Goal: Browse casually: Explore the website without a specific task or goal

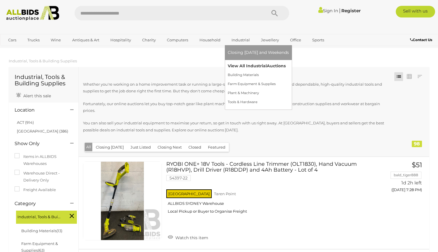
click at [249, 65] on link "View All Industrial Auctions" at bounding box center [258, 65] width 61 height 9
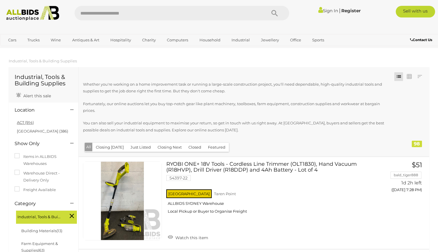
click at [25, 123] on link "ACT (914)" at bounding box center [25, 122] width 17 height 5
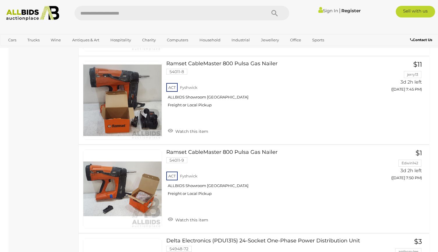
scroll to position [782, 0]
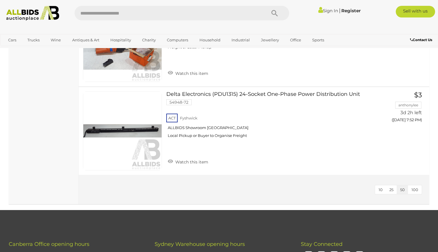
click at [416, 187] on span "100" at bounding box center [415, 189] width 7 height 5
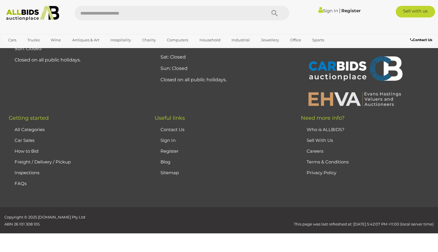
scroll to position [91, 0]
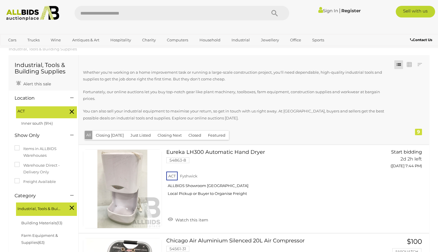
scroll to position [10, 0]
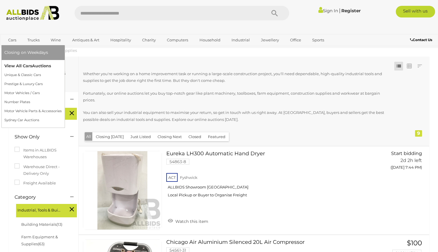
click at [24, 66] on link "View All Cars Auctions" at bounding box center [32, 65] width 57 height 9
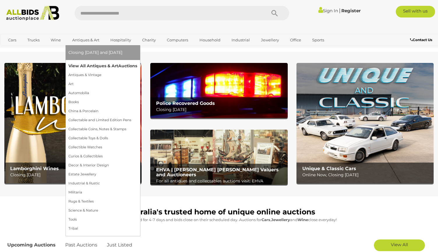
click at [95, 67] on link "View All Antiques & Art Auctions" at bounding box center [102, 65] width 69 height 9
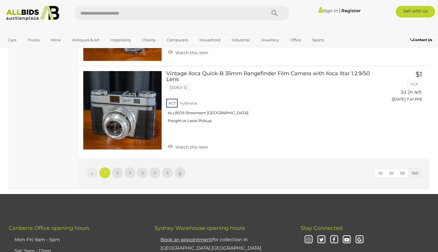
scroll to position [8974, 0]
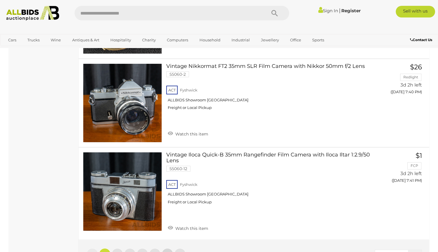
click at [169, 248] on link "6" at bounding box center [168, 254] width 12 height 12
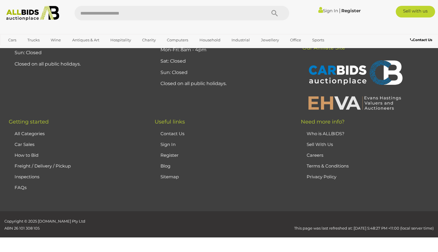
scroll to position [130, 0]
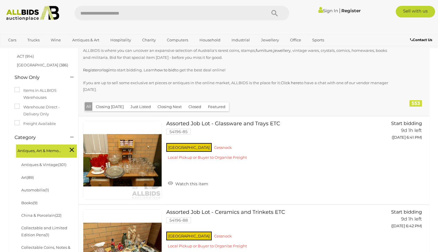
scroll to position [66, 0]
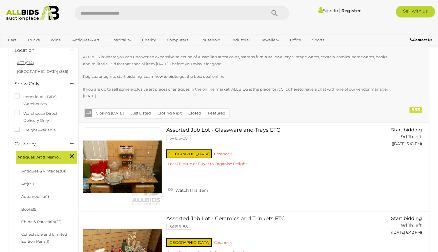
click at [25, 63] on link "ACT (914)" at bounding box center [25, 62] width 17 height 5
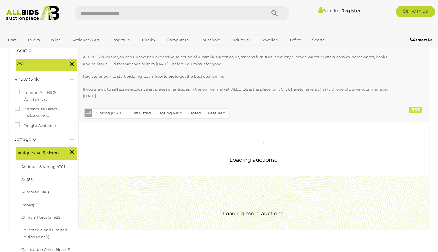
scroll to position [0, 0]
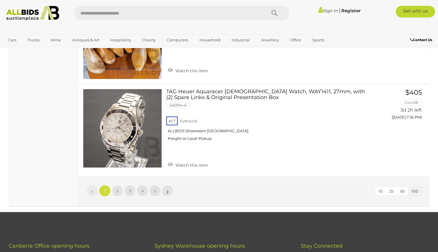
scroll to position [9045, 0]
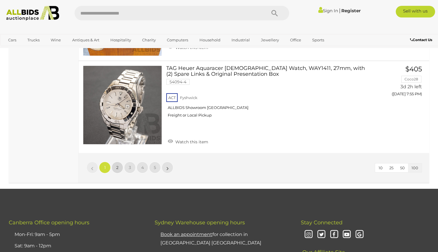
click at [116, 162] on link "2" at bounding box center [118, 168] width 12 height 12
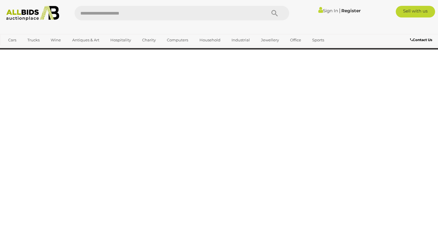
scroll to position [130, 0]
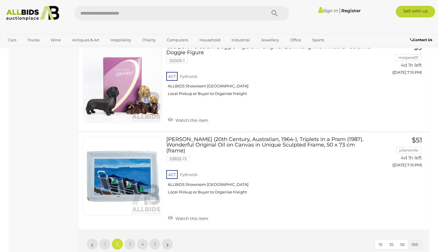
scroll to position [9162, 0]
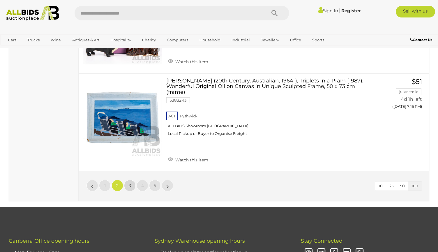
click at [129, 183] on span "3" at bounding box center [130, 185] width 2 height 5
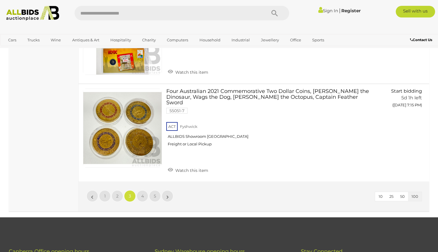
scroll to position [9228, 0]
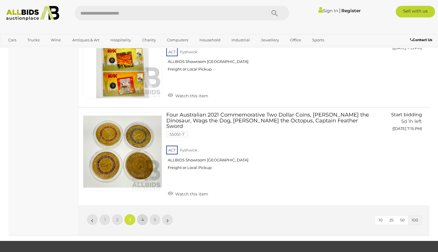
click at [143, 217] on span "4" at bounding box center [142, 219] width 3 height 5
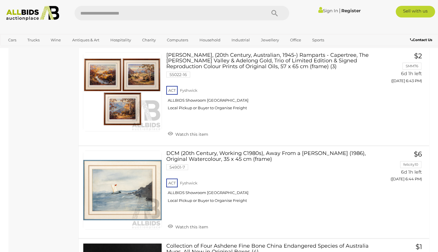
scroll to position [9093, 0]
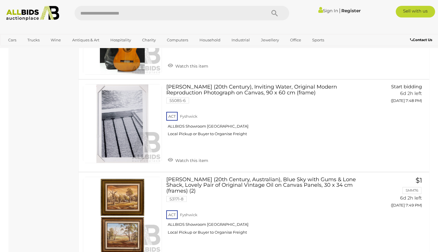
scroll to position [5604, 0]
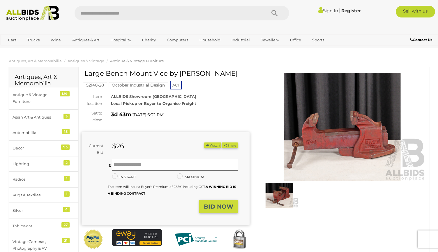
click at [362, 140] on img at bounding box center [342, 127] width 168 height 108
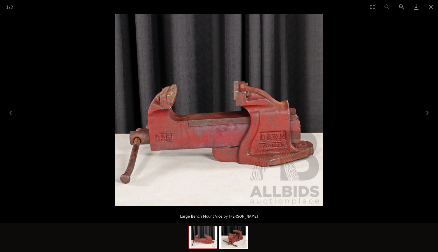
click at [167, 142] on img at bounding box center [218, 110] width 207 height 193
click at [202, 237] on img at bounding box center [203, 237] width 28 height 22
click at [235, 238] on img at bounding box center [234, 237] width 28 height 22
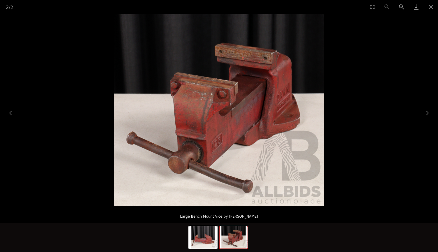
click at [228, 128] on img at bounding box center [219, 110] width 210 height 193
click at [429, 6] on button "Close gallery" at bounding box center [430, 7] width 15 height 14
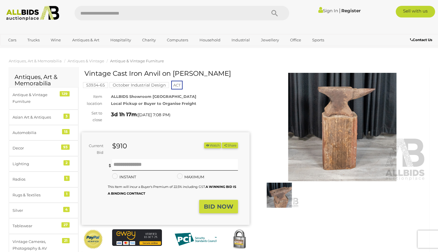
click at [281, 196] on img at bounding box center [279, 195] width 39 height 25
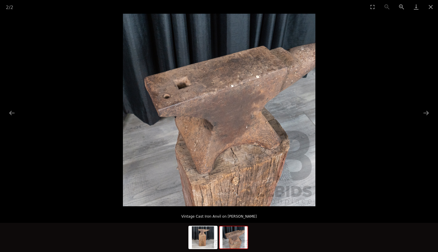
click at [232, 91] on img at bounding box center [219, 110] width 193 height 193
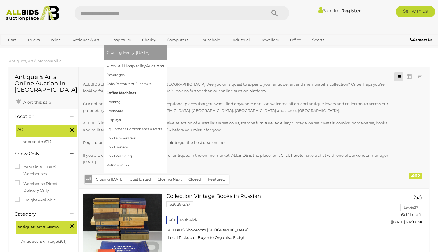
click at [131, 92] on link "Coffee Machines" at bounding box center [135, 93] width 57 height 9
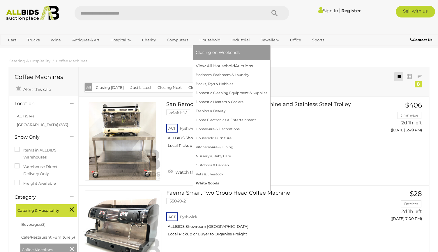
click at [216, 184] on link "White Goods" at bounding box center [232, 183] width 72 height 9
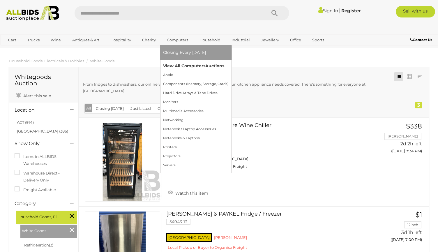
click at [190, 67] on link "View All Computers Auctions" at bounding box center [196, 65] width 66 height 9
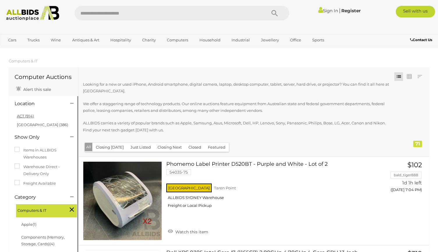
click at [29, 114] on link "ACT (914)" at bounding box center [25, 116] width 17 height 5
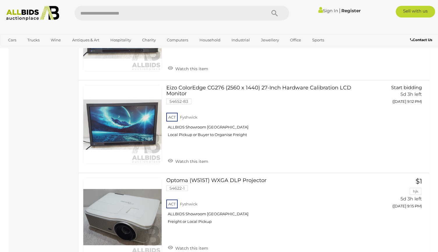
scroll to position [5971, 0]
